Goal: Find specific page/section: Find specific page/section

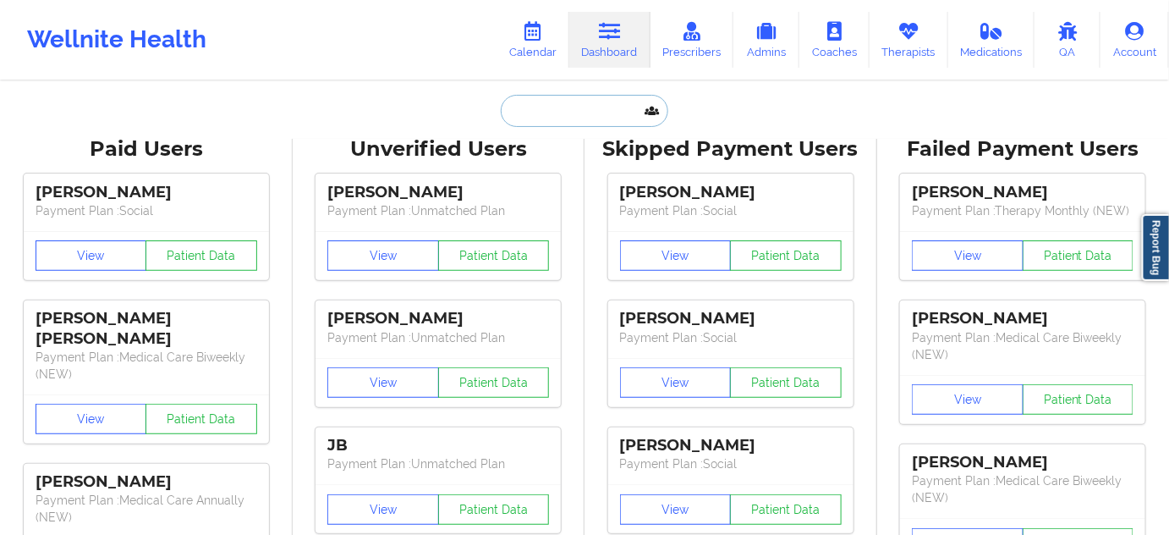
click at [559, 121] on input "text" at bounding box center [584, 111] width 167 height 32
paste input "[PERSON_NAME]"
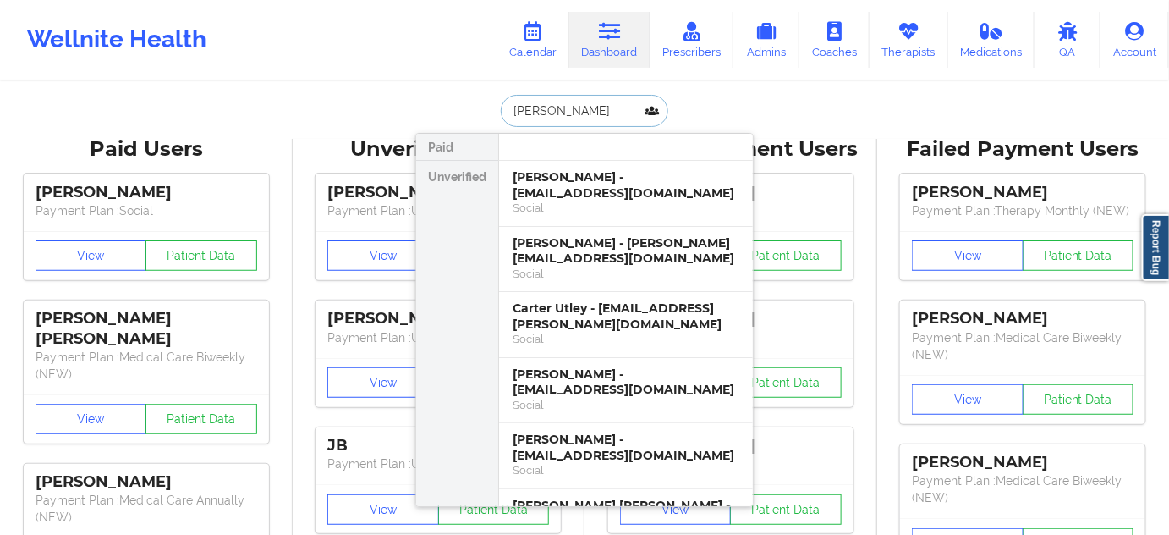
paste input "[PERSON_NAME]"
type input "[PERSON_NAME]"
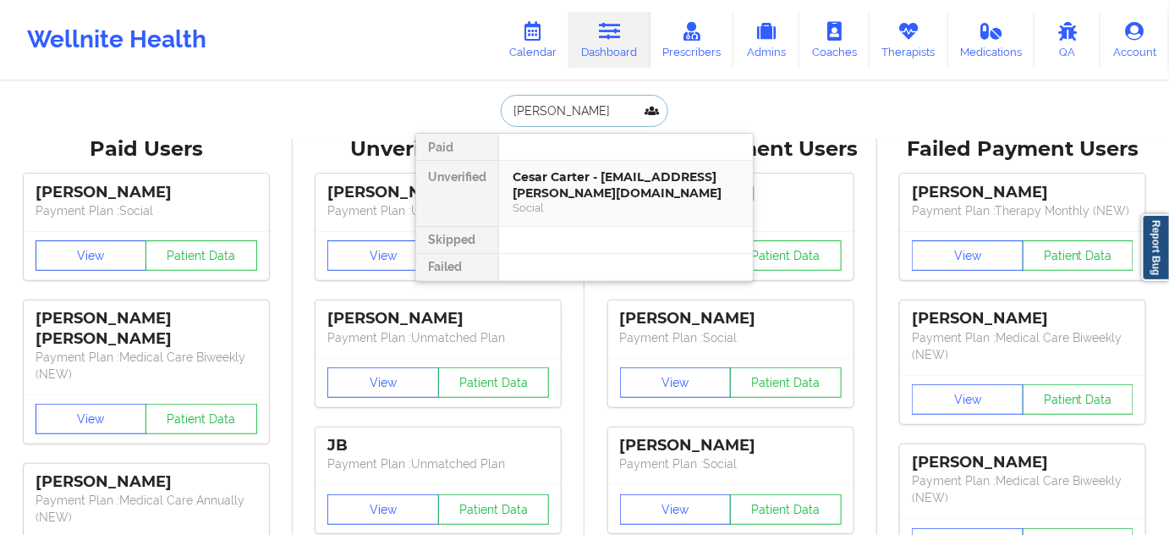
click at [585, 172] on div "Cesar Carter - [EMAIL_ADDRESS][PERSON_NAME][DOMAIN_NAME]" at bounding box center [626, 184] width 227 height 31
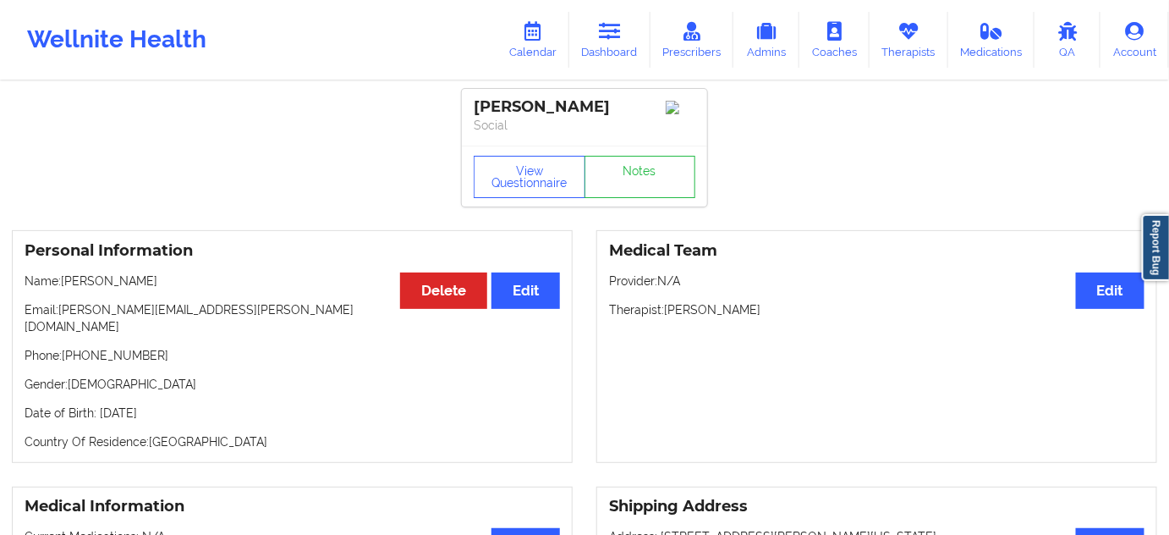
click at [481, 96] on div "[PERSON_NAME] Social" at bounding box center [584, 117] width 245 height 57
copy div "[PERSON_NAME]"
click at [551, 96] on div "[PERSON_NAME] Social" at bounding box center [584, 117] width 245 height 57
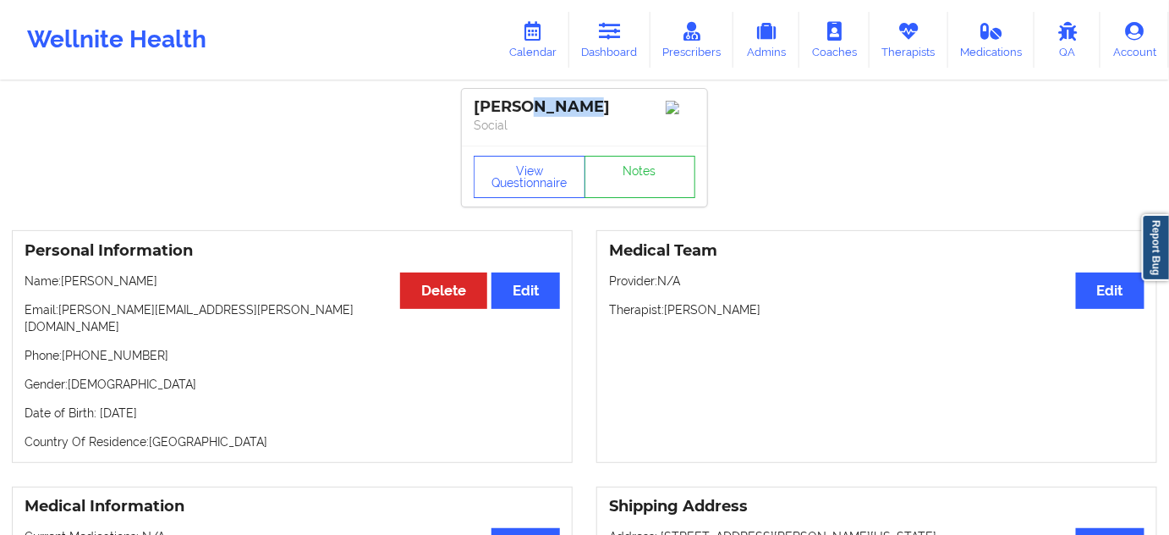
copy div "[PERSON_NAME]"
drag, startPoint x: 61, startPoint y: 313, endPoint x: 203, endPoint y: 317, distance: 142.2
click at [201, 317] on p "Email: [PERSON_NAME][EMAIL_ADDRESS][PERSON_NAME][DOMAIN_NAME]" at bounding box center [292, 318] width 535 height 34
copy p "[PERSON_NAME][EMAIL_ADDRESS][PERSON_NAME][DOMAIN_NAME]"
drag, startPoint x: 66, startPoint y: 345, endPoint x: 187, endPoint y: 339, distance: 121.1
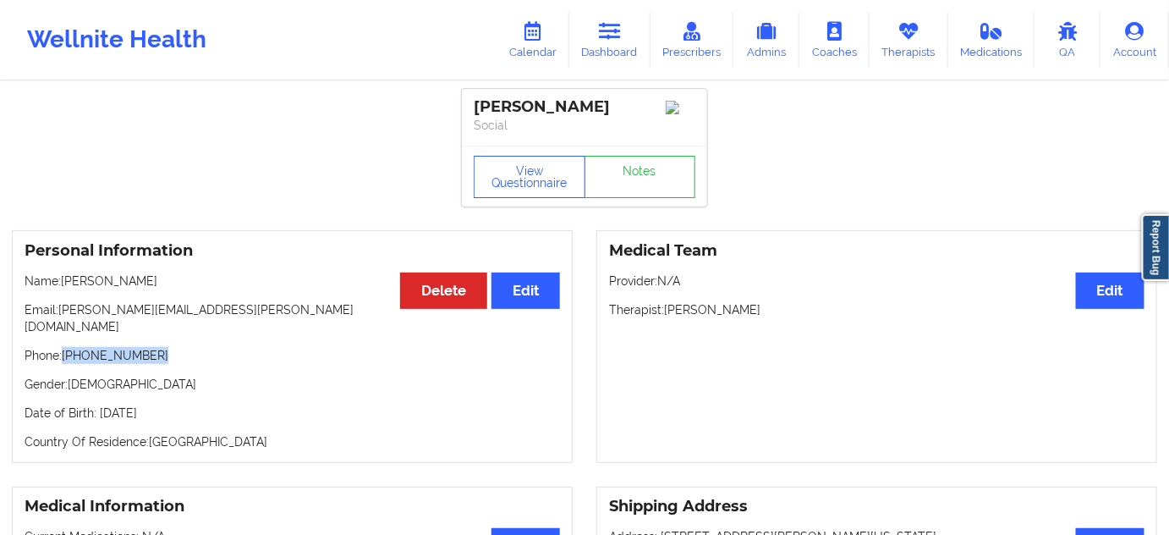
click at [187, 347] on p "Phone: [PHONE_NUMBER]" at bounding box center [292, 355] width 535 height 17
copy p "[PHONE_NUMBER]"
drag, startPoint x: 664, startPoint y: 310, endPoint x: 784, endPoint y: 320, distance: 120.5
click at [784, 318] on p "Therapist: [PERSON_NAME]" at bounding box center [876, 309] width 535 height 17
copy p "[PERSON_NAME]"
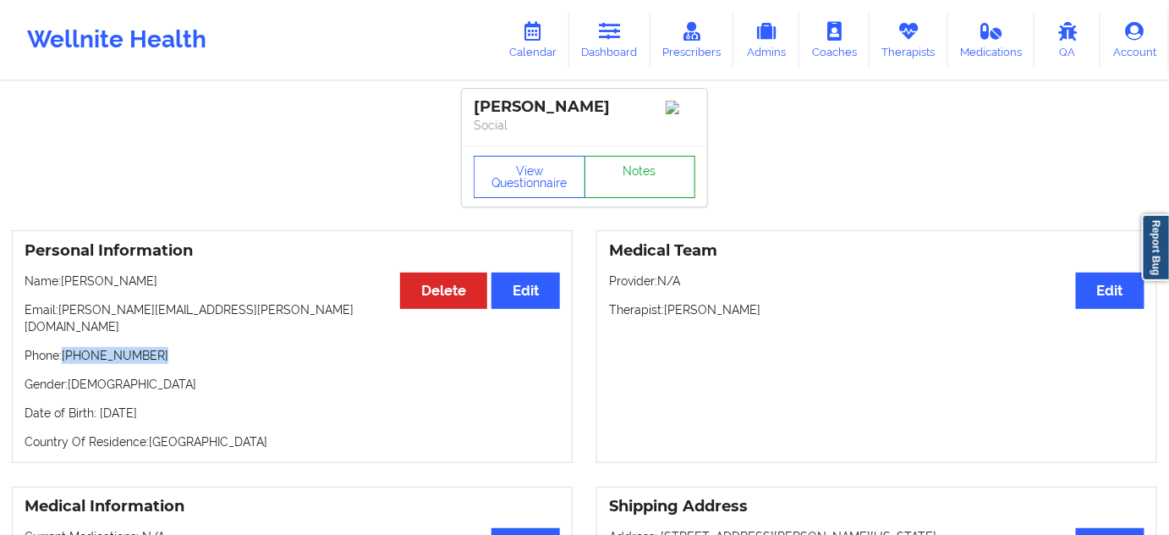
click at [626, 184] on link "Notes" at bounding box center [640, 177] width 112 height 42
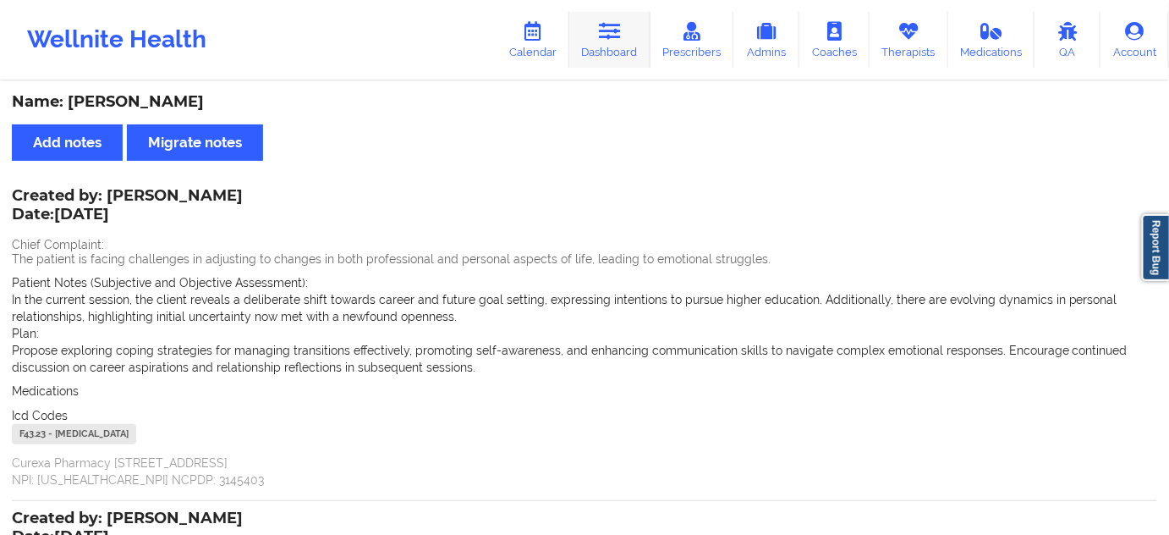
click at [607, 30] on icon at bounding box center [610, 31] width 22 height 19
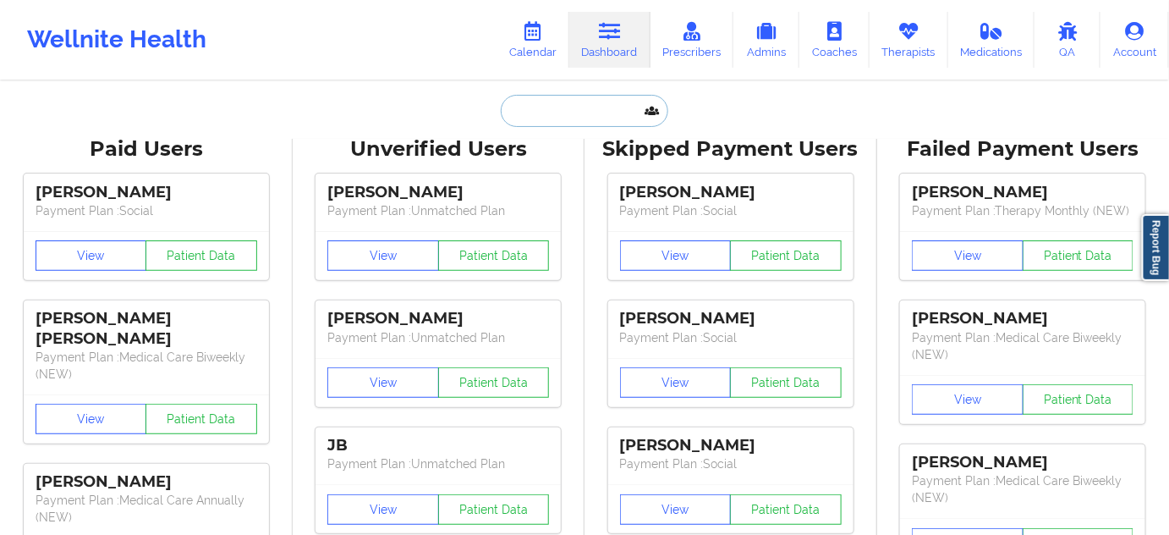
click at [556, 110] on input "text" at bounding box center [584, 111] width 167 height 32
type input "s"
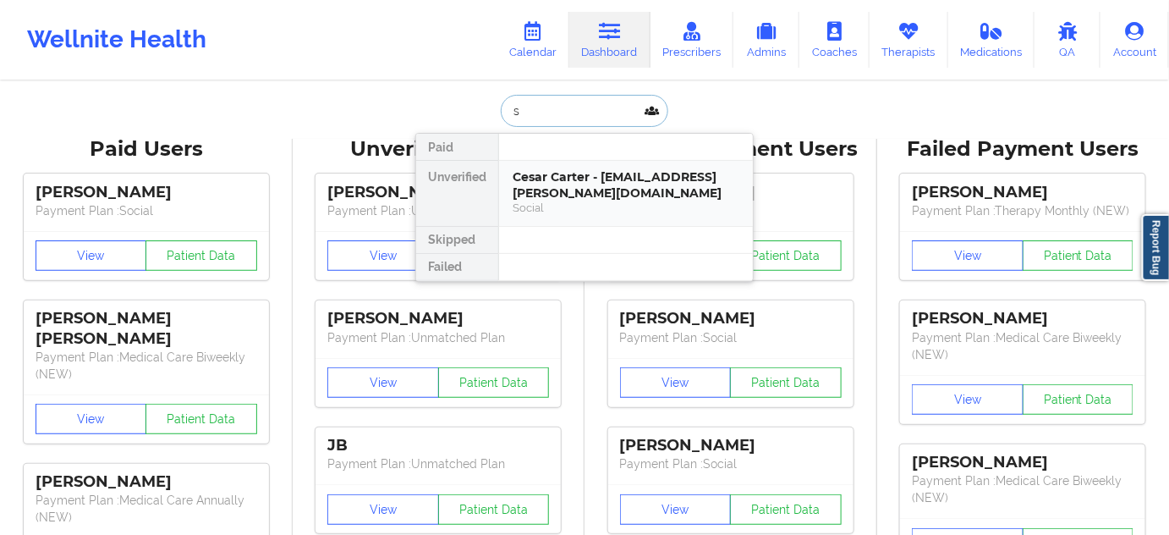
click at [563, 183] on div "Cesar Carter - [EMAIL_ADDRESS][PERSON_NAME][DOMAIN_NAME]" at bounding box center [626, 184] width 227 height 31
